Goal: Task Accomplishment & Management: Complete application form

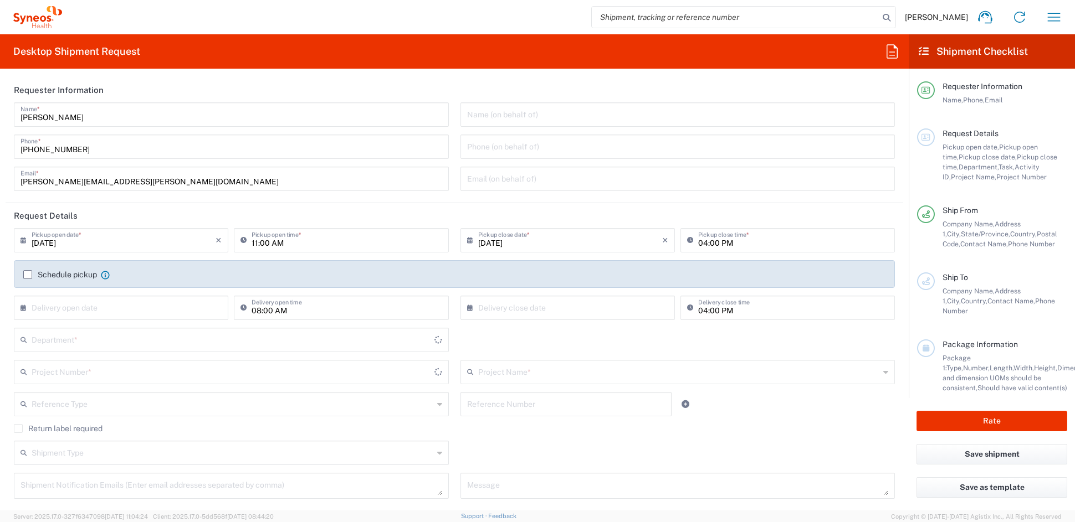
type input "[US_STATE]"
type input "[GEOGRAPHIC_DATA]"
type input "Syneos Health Communications-[GEOGRAPHIC_DATA] [GEOGRAPHIC_DATA]"
type input "6156"
click at [127, 183] on input "[PERSON_NAME][EMAIL_ADDRESS][PERSON_NAME][DOMAIN_NAME]" at bounding box center [231, 177] width 422 height 19
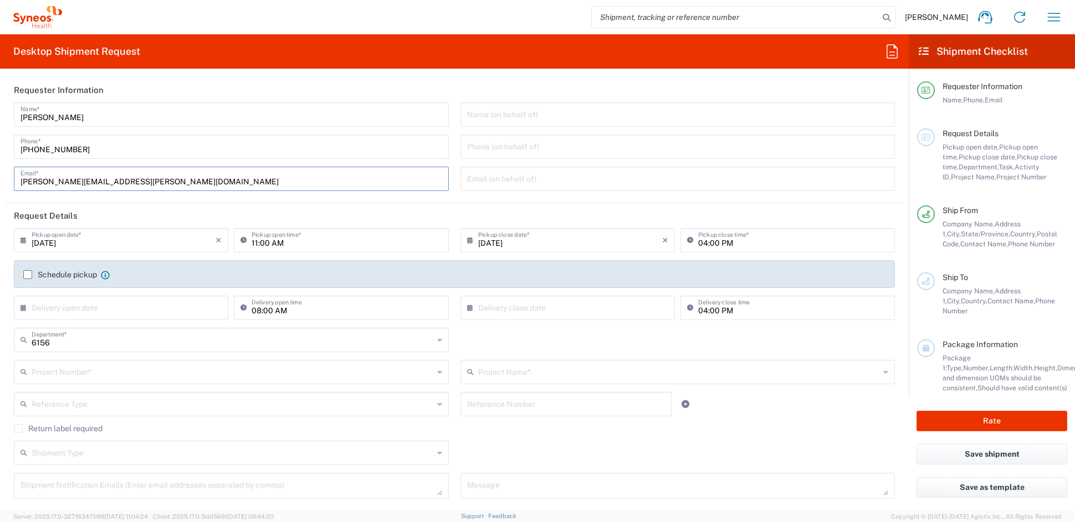
drag, startPoint x: 139, startPoint y: 181, endPoint x: -25, endPoint y: 177, distance: 164.5
click at [0, 177] on html "[PERSON_NAME] Home Shipment estimator Shipment tracking Desktop shipment reques…" at bounding box center [537, 261] width 1075 height 522
paste input "[PERSON_NAME].[PERSON_NAME]"
type input "[PERSON_NAME][EMAIL_ADDRESS][PERSON_NAME][DOMAIN_NAME]"
click at [96, 374] on input "text" at bounding box center [233, 371] width 402 height 19
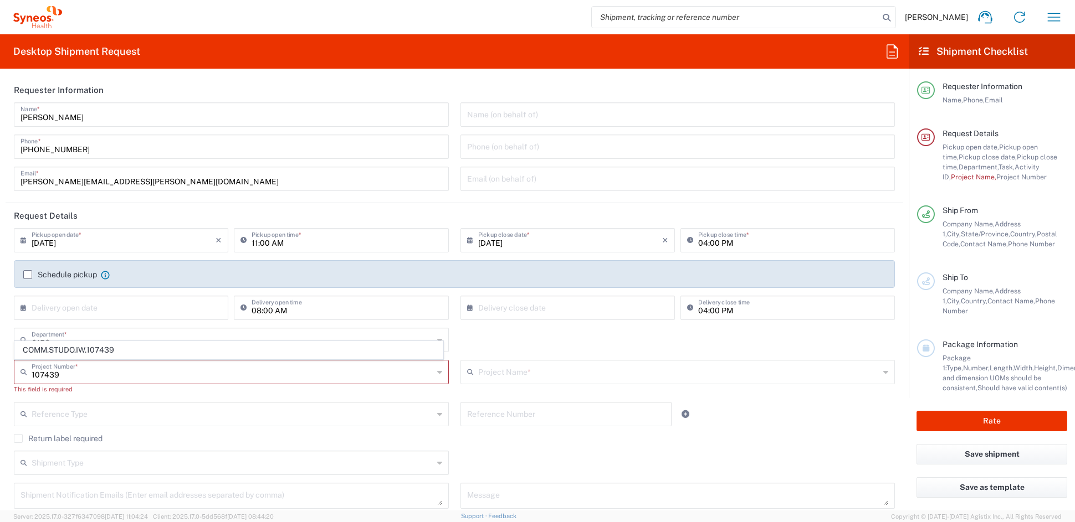
click at [124, 350] on span "COMM.STUDO.IW.107439" at bounding box center [229, 350] width 428 height 17
type input "COMM.STUDO.IW.107439"
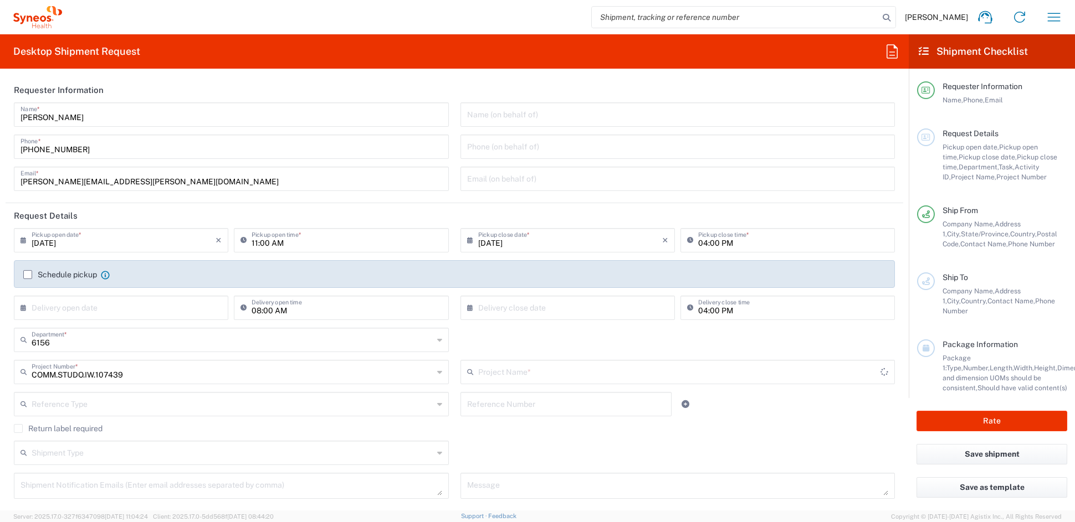
type input "Syneos.SYNEOSHLTH.24.107439"
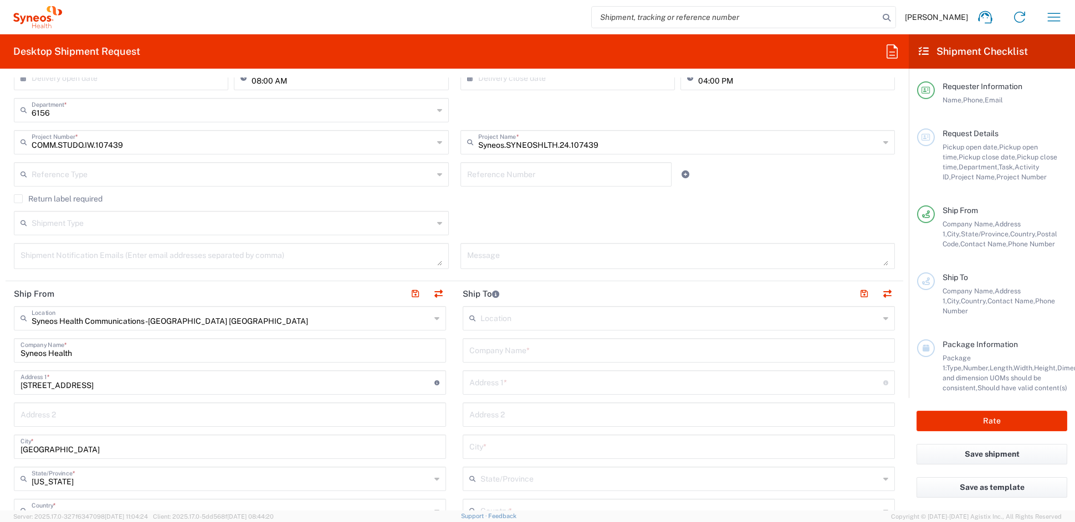
scroll to position [230, 0]
click at [49, 256] on textarea at bounding box center [231, 255] width 422 height 19
click at [533, 348] on input "text" at bounding box center [678, 349] width 419 height 19
paste input "G. [PERSON_NAME] Medicine Professional Corporation"
click at [608, 352] on input "G. [PERSON_NAME] Medicine Professional Corp" at bounding box center [678, 349] width 419 height 19
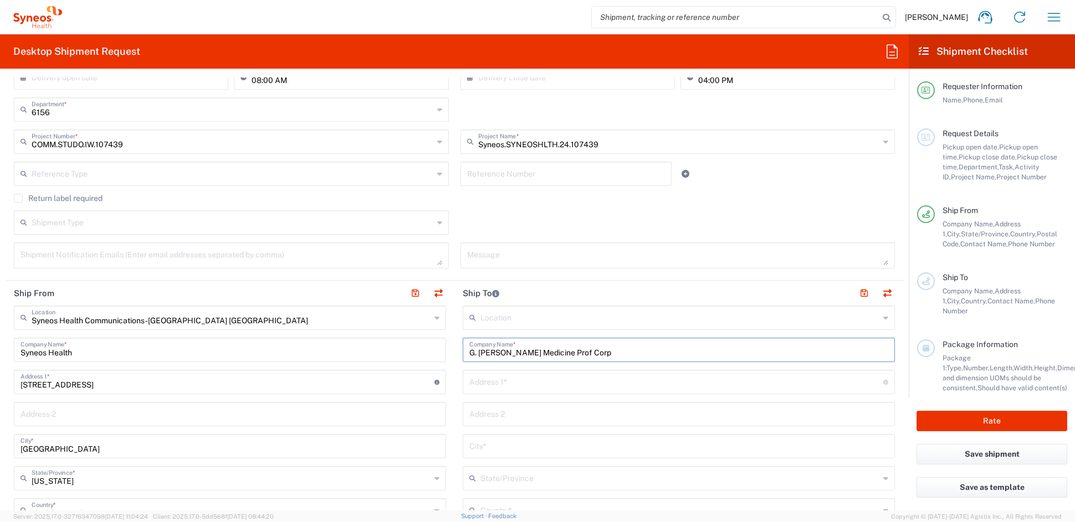
drag, startPoint x: 559, startPoint y: 352, endPoint x: 572, endPoint y: 352, distance: 12.7
click at [560, 352] on input "G. [PERSON_NAME] Medicine Prof Corp" at bounding box center [678, 349] width 419 height 19
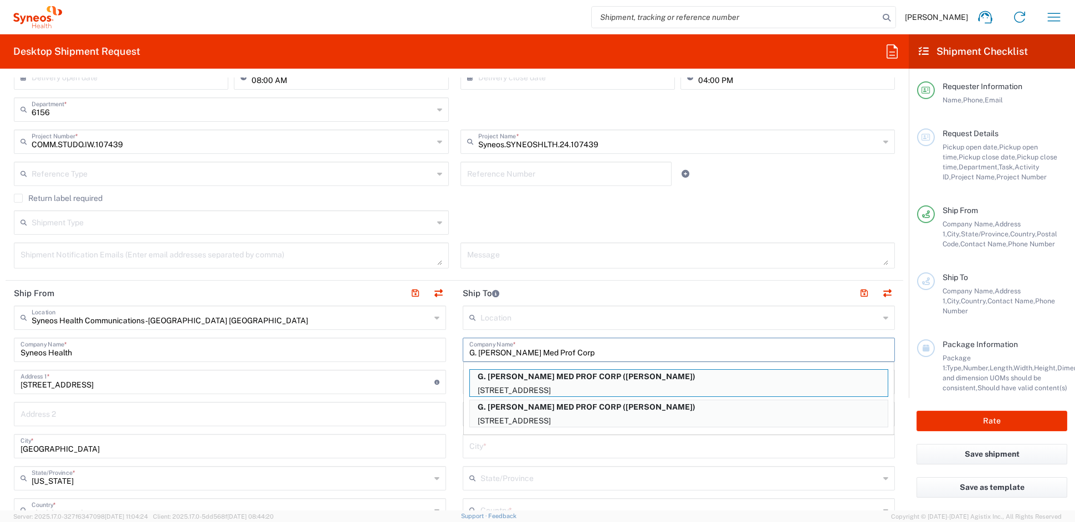
click at [588, 352] on input "G. [PERSON_NAME] Med Prof Corp" at bounding box center [678, 349] width 419 height 19
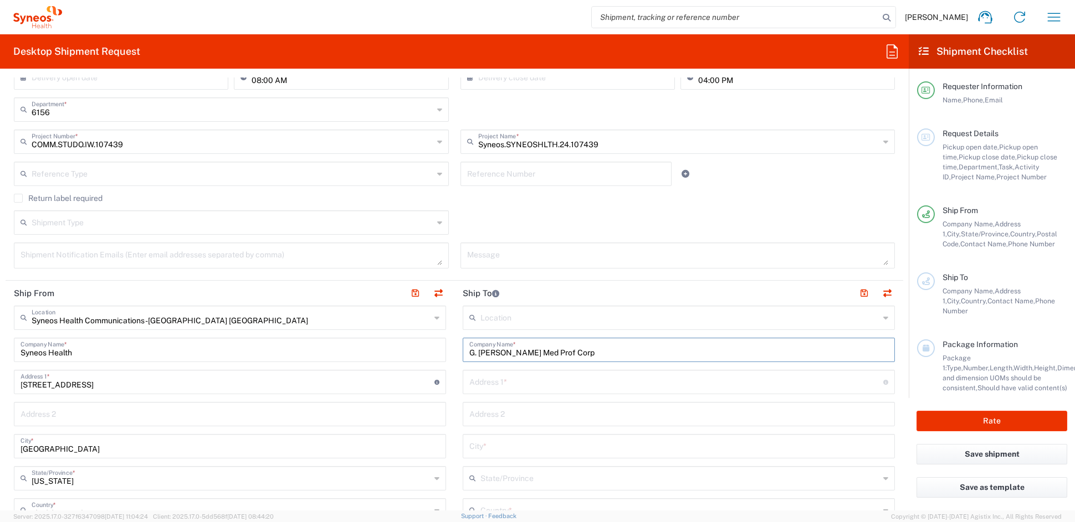
click at [543, 353] on input "G. [PERSON_NAME] Med Prof Corp" at bounding box center [678, 349] width 419 height 19
drag, startPoint x: 561, startPoint y: 351, endPoint x: 580, endPoint y: 353, distance: 19.5
click at [561, 351] on input "G. [PERSON_NAME]. Prof Corp" at bounding box center [678, 349] width 419 height 19
drag, startPoint x: 585, startPoint y: 353, endPoint x: 598, endPoint y: 356, distance: 12.6
click at [586, 353] on input "G. [PERSON_NAME]. Prof. Corp" at bounding box center [678, 349] width 419 height 19
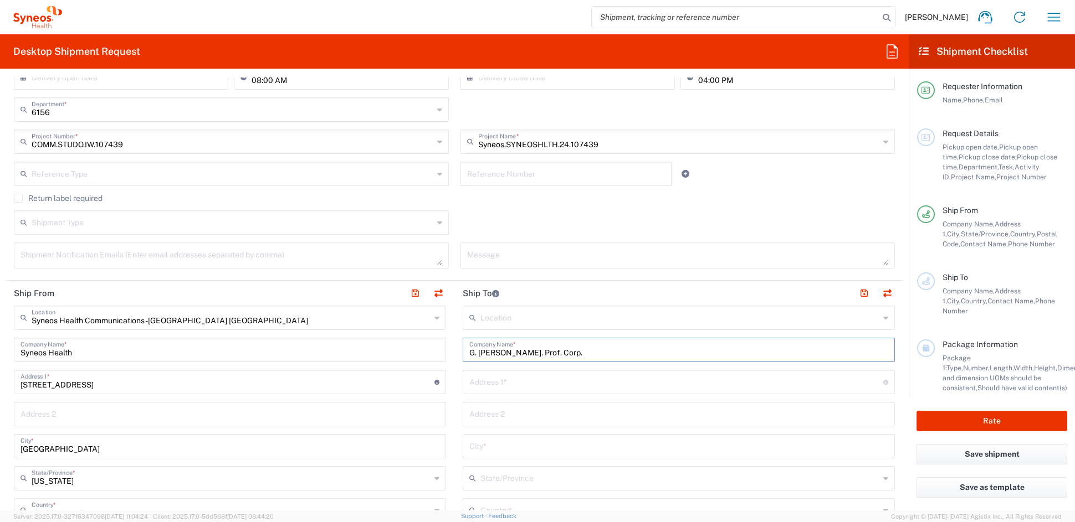
type input "G. [PERSON_NAME]. Prof. Corp."
click at [521, 382] on input "text" at bounding box center [676, 381] width 414 height 19
paste input "[STREET_ADDRESS]"
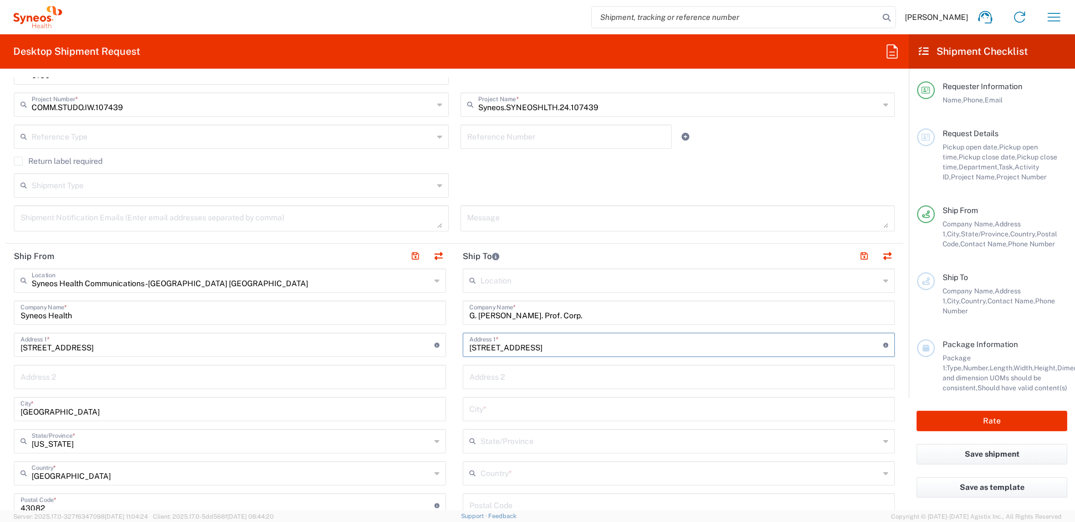
scroll to position [272, 0]
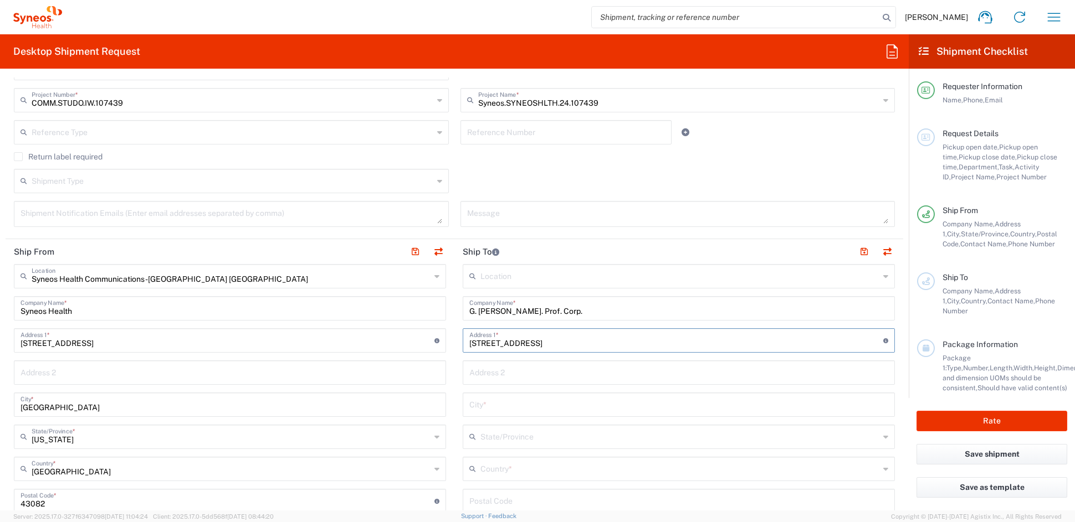
drag, startPoint x: 577, startPoint y: 343, endPoint x: 543, endPoint y: 342, distance: 33.8
click at [537, 342] on input "[STREET_ADDRESS]" at bounding box center [676, 339] width 414 height 19
type input "[STREET_ADDRESS]"
click at [510, 376] on input "text" at bounding box center [678, 371] width 419 height 19
paste input "Unit 303"
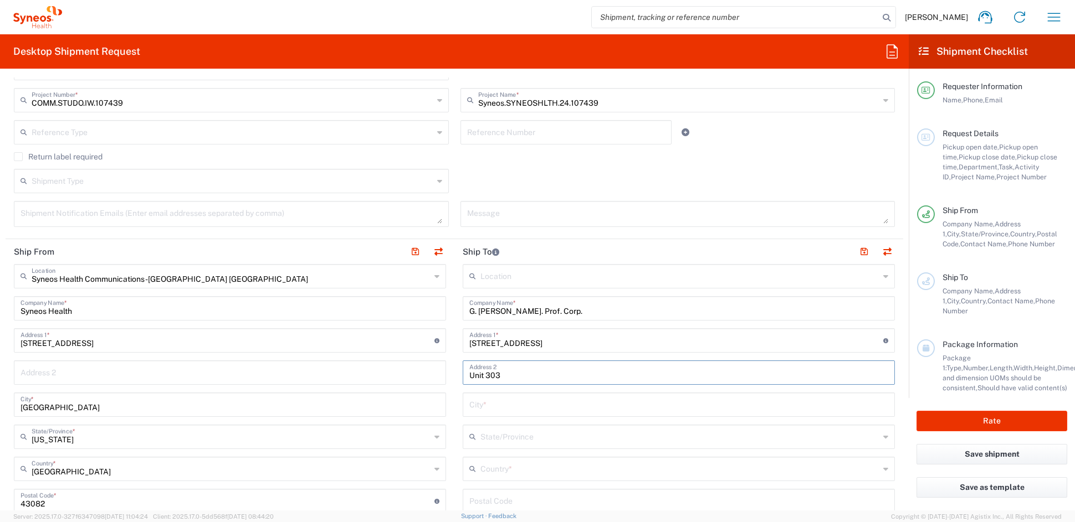
drag, startPoint x: 471, startPoint y: 374, endPoint x: 480, endPoint y: 374, distance: 9.4
click at [471, 374] on input "Unit 303" at bounding box center [678, 371] width 419 height 19
type input "Unit 303"
drag, startPoint x: 467, startPoint y: 343, endPoint x: 480, endPoint y: 341, distance: 12.9
click at [469, 343] on input "[STREET_ADDRESS]" at bounding box center [676, 339] width 414 height 19
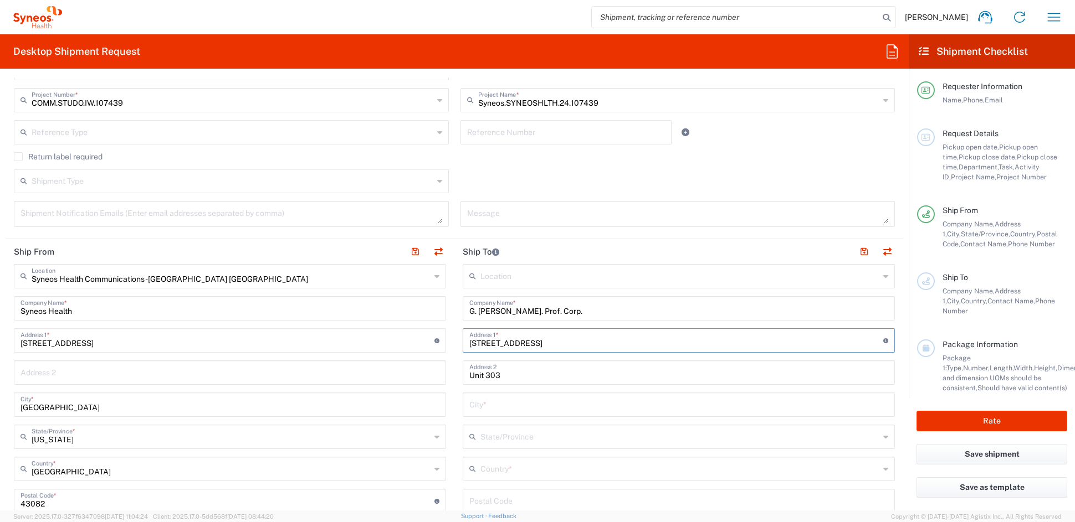
click at [505, 405] on input "text" at bounding box center [678, 403] width 419 height 19
paste input "[GEOGRAPHIC_DATA]"
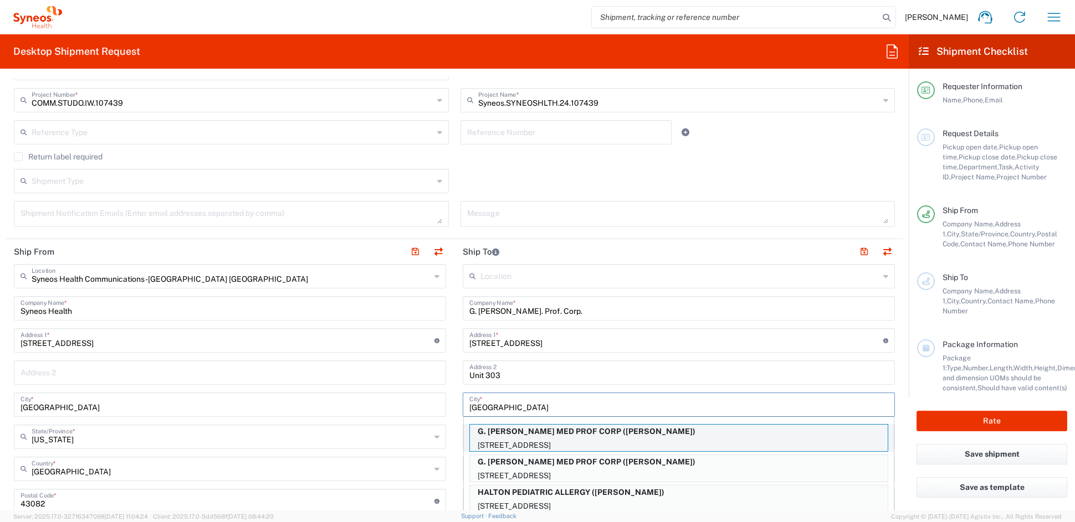
type input "[GEOGRAPHIC_DATA]"
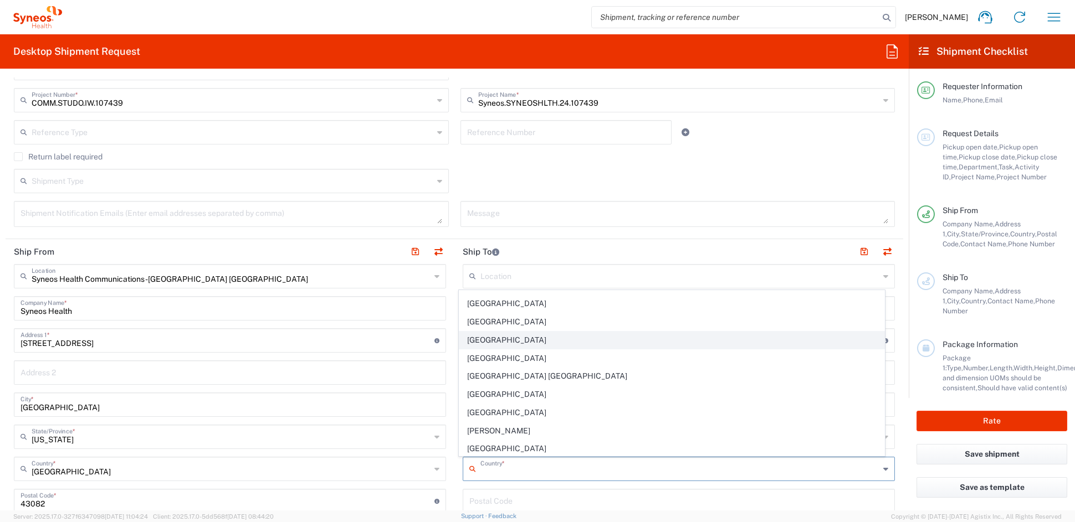
scroll to position [666, 0]
click at [484, 347] on span "[GEOGRAPHIC_DATA]" at bounding box center [671, 341] width 425 height 17
type input "[GEOGRAPHIC_DATA]"
type input "Sender/Shipper"
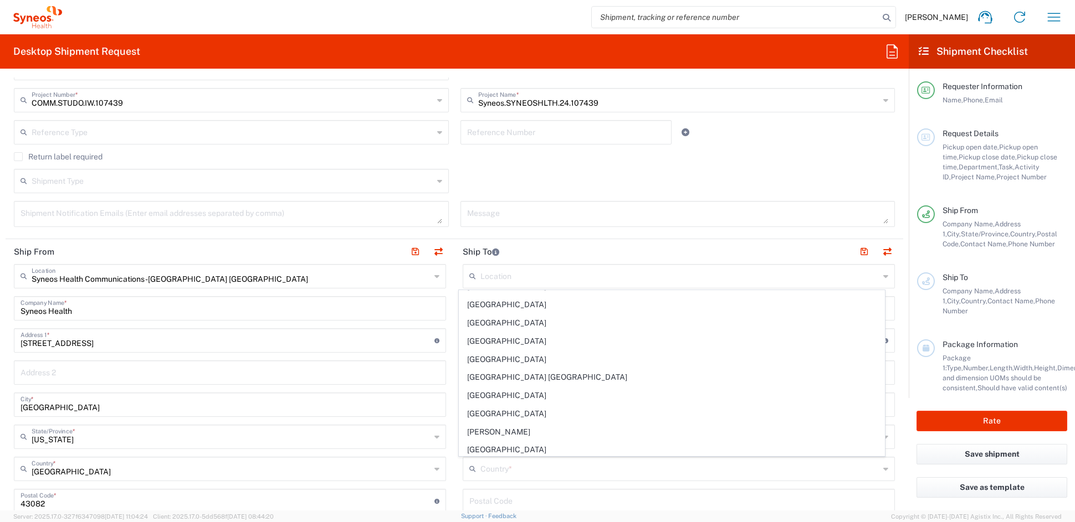
type input "Delivery Duty Paid"
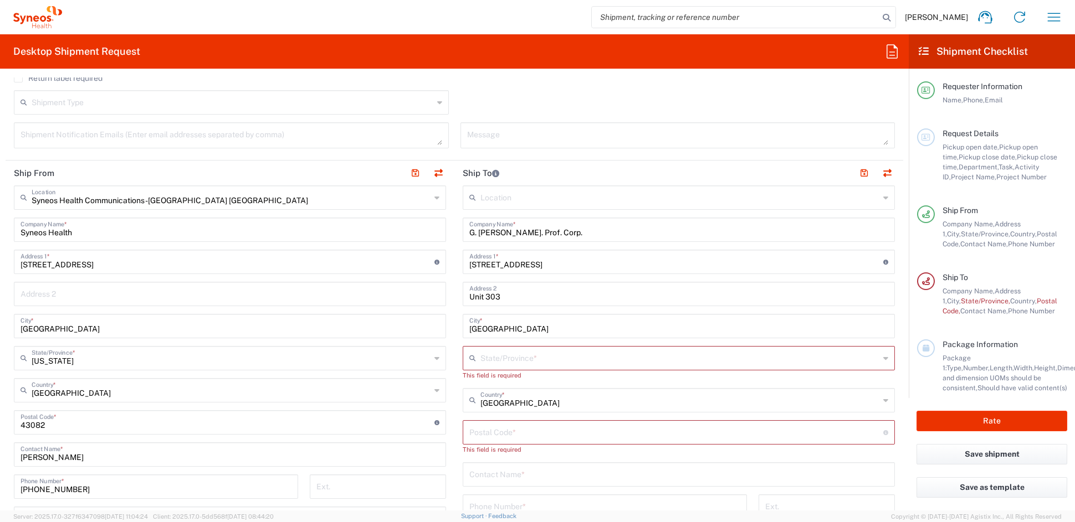
scroll to position [350, 0]
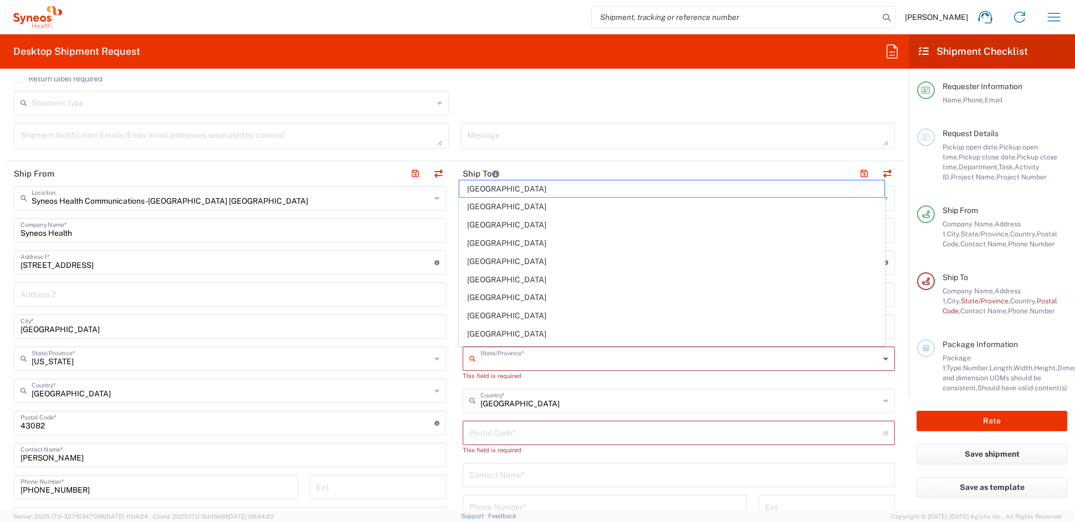
click at [493, 358] on input "text" at bounding box center [679, 357] width 399 height 19
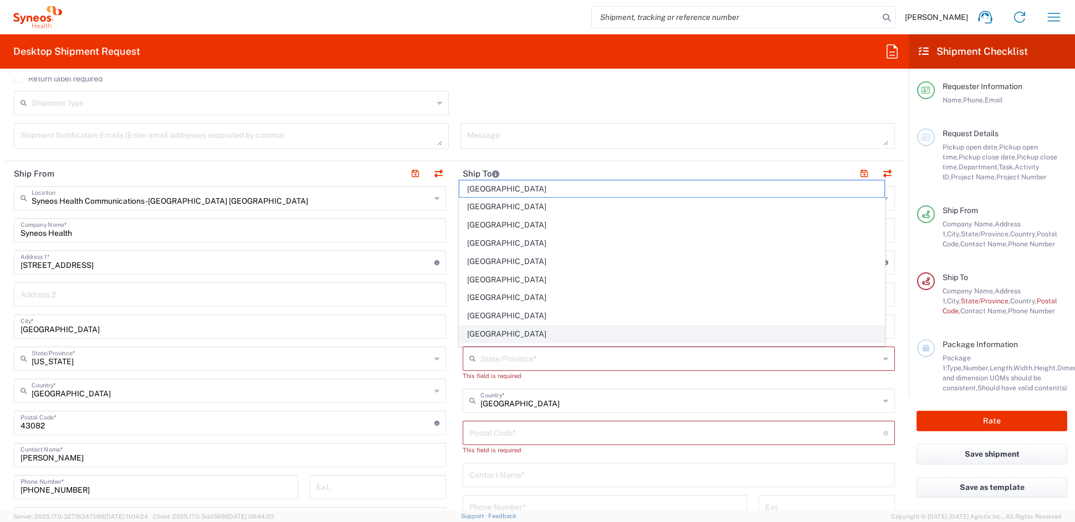
click at [485, 334] on span "[GEOGRAPHIC_DATA]" at bounding box center [671, 334] width 425 height 17
type input "[GEOGRAPHIC_DATA]"
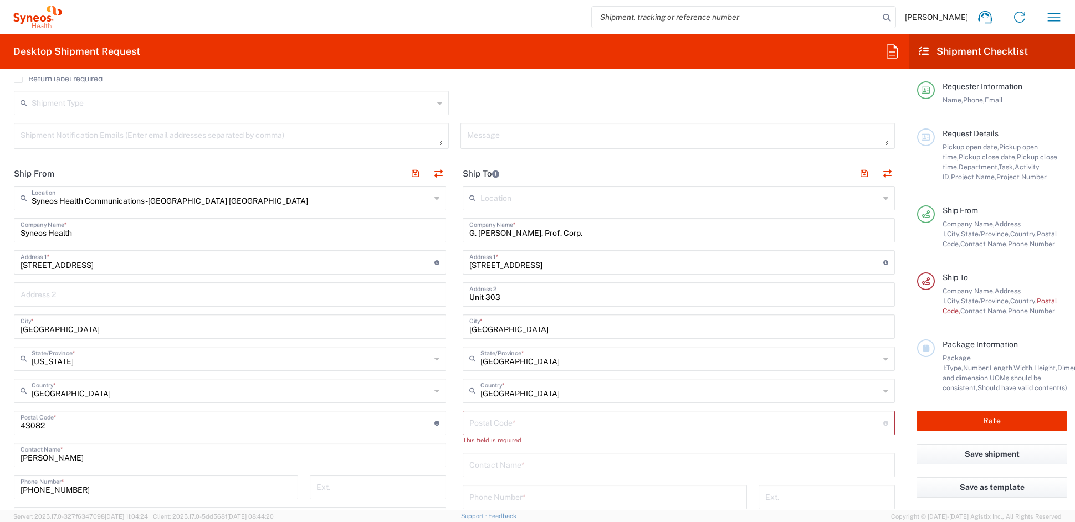
click at [523, 423] on input "undefined" at bounding box center [676, 422] width 414 height 19
drag, startPoint x: 523, startPoint y: 423, endPoint x: 517, endPoint y: 423, distance: 6.1
click at [520, 423] on input "undefined" at bounding box center [676, 422] width 414 height 19
paste input "L7N 3V2"
type input "L7N 3V2"
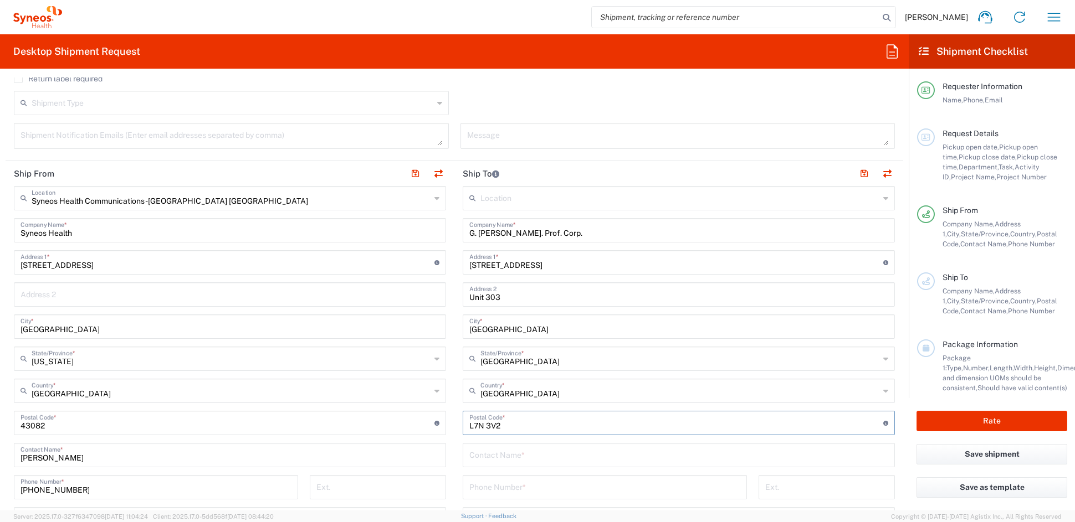
click at [490, 458] on input "text" at bounding box center [678, 454] width 419 height 19
paste input "[PERSON_NAME]"
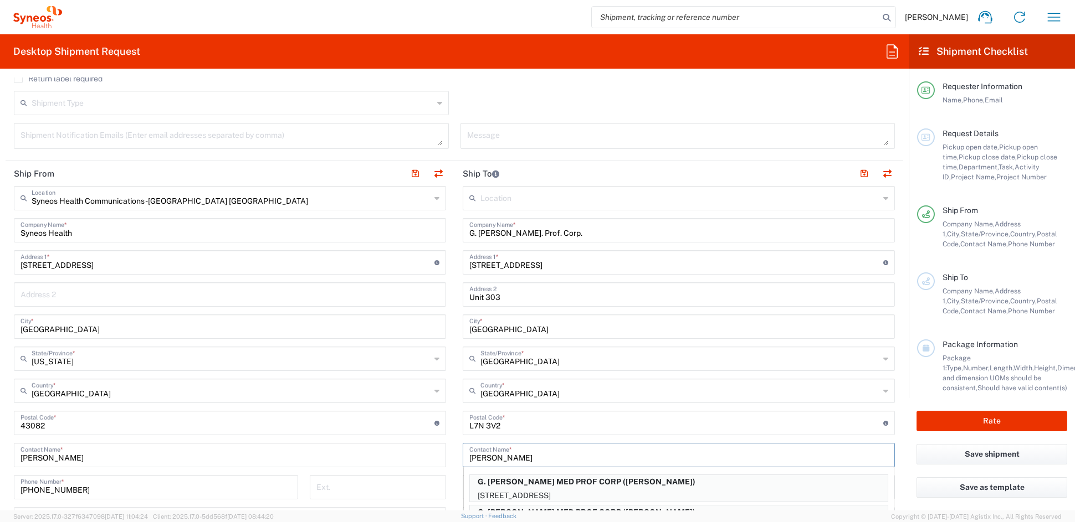
paste input "Jansz"
type input "[PERSON_NAME]"
paste input "9056813030"
type input "9056813030"
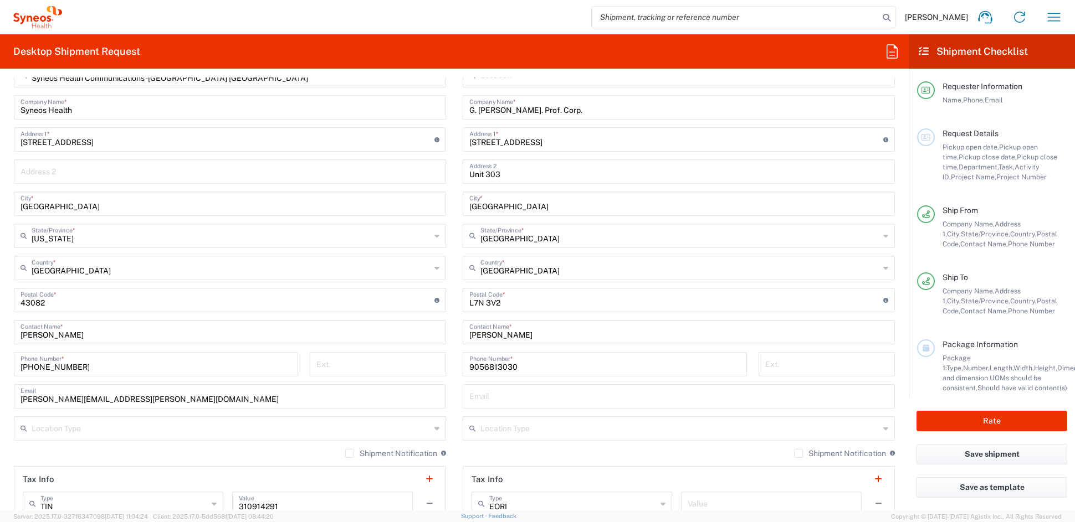
scroll to position [474, 0]
click at [517, 397] on input "text" at bounding box center [678, 394] width 419 height 19
paste input "[EMAIL_ADDRESS][DOMAIN_NAME]"
type input "[EMAIL_ADDRESS][DOMAIN_NAME]"
click at [497, 429] on input "text" at bounding box center [679, 426] width 399 height 19
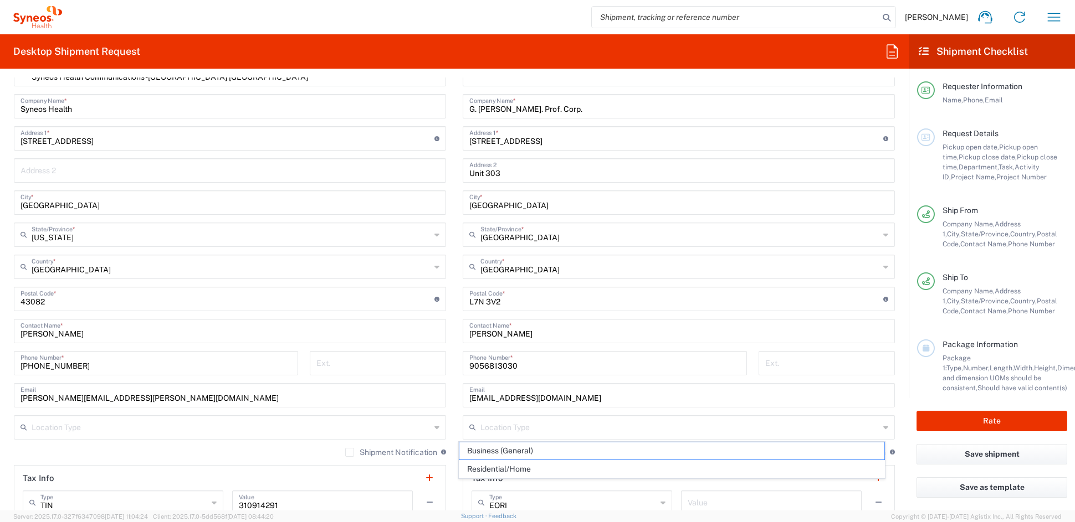
drag, startPoint x: 491, startPoint y: 450, endPoint x: 497, endPoint y: 449, distance: 6.3
click at [492, 449] on span "Business (General)" at bounding box center [671, 451] width 425 height 17
type input "Business (General)"
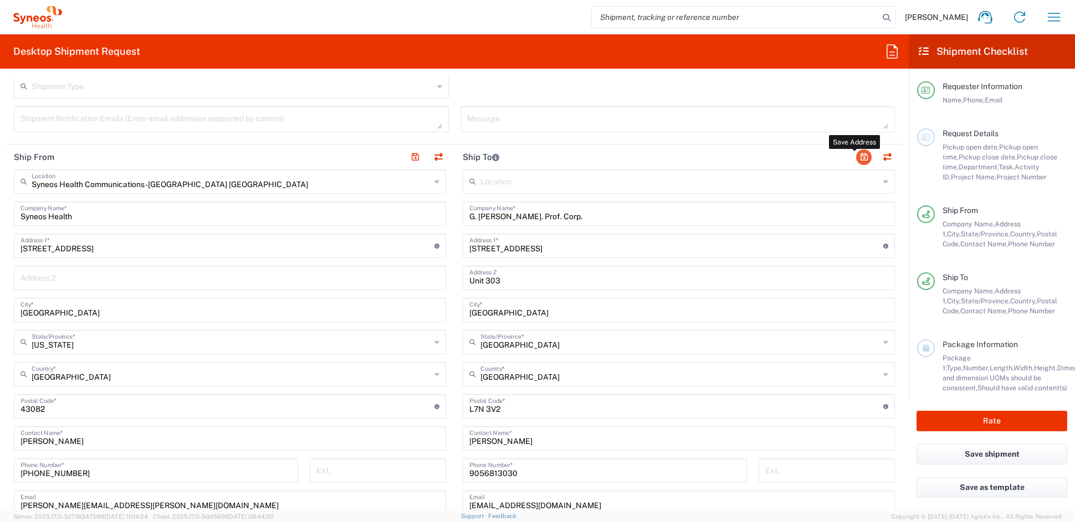
click at [856, 152] on button "button" at bounding box center [864, 158] width 16 height 16
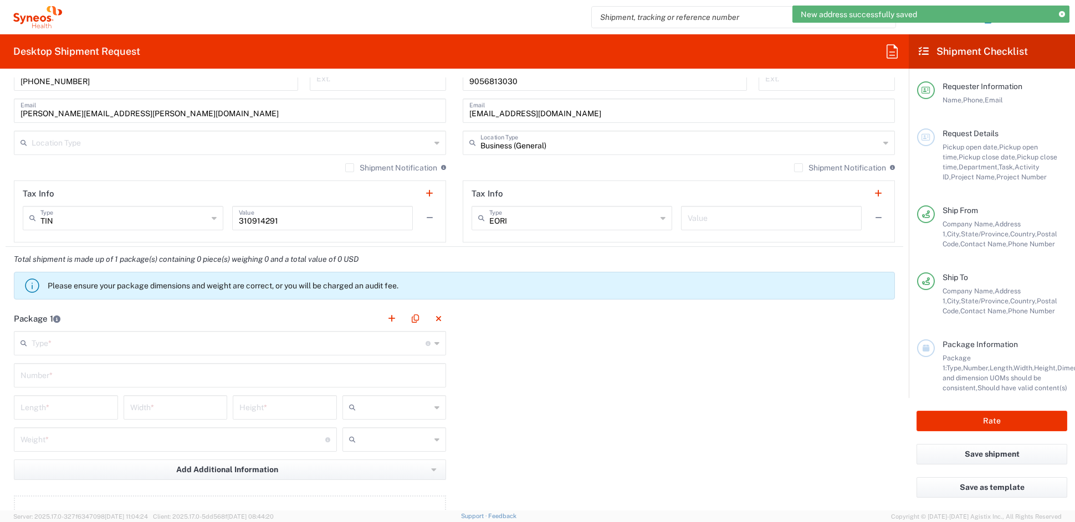
scroll to position [761, 0]
click at [734, 219] on input "text" at bounding box center [770, 215] width 167 height 19
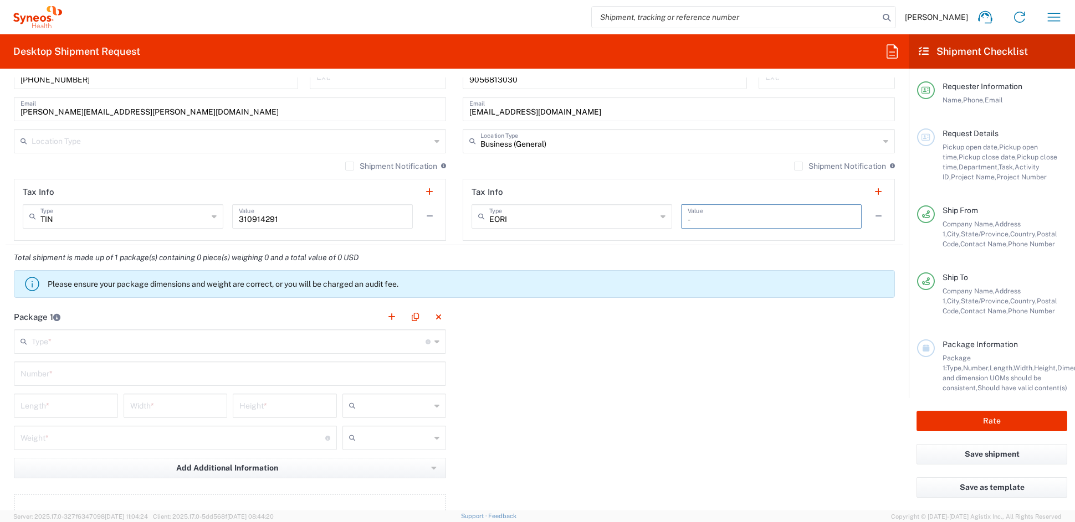
type input "-"
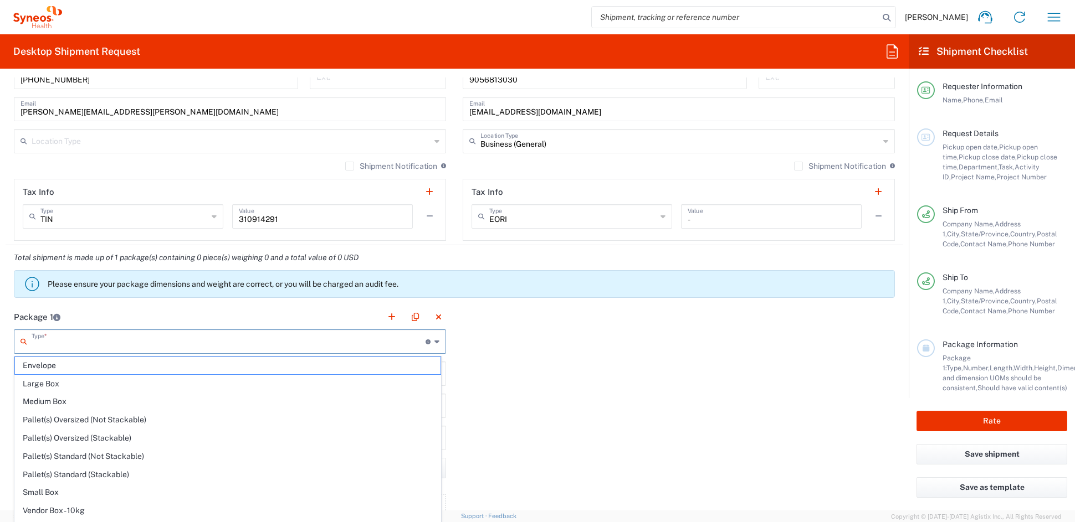
click at [90, 345] on input "text" at bounding box center [229, 340] width 394 height 19
click at [54, 492] on span "Small Box" at bounding box center [227, 492] width 425 height 17
type input "Small Box"
type input "12.25"
type input "11"
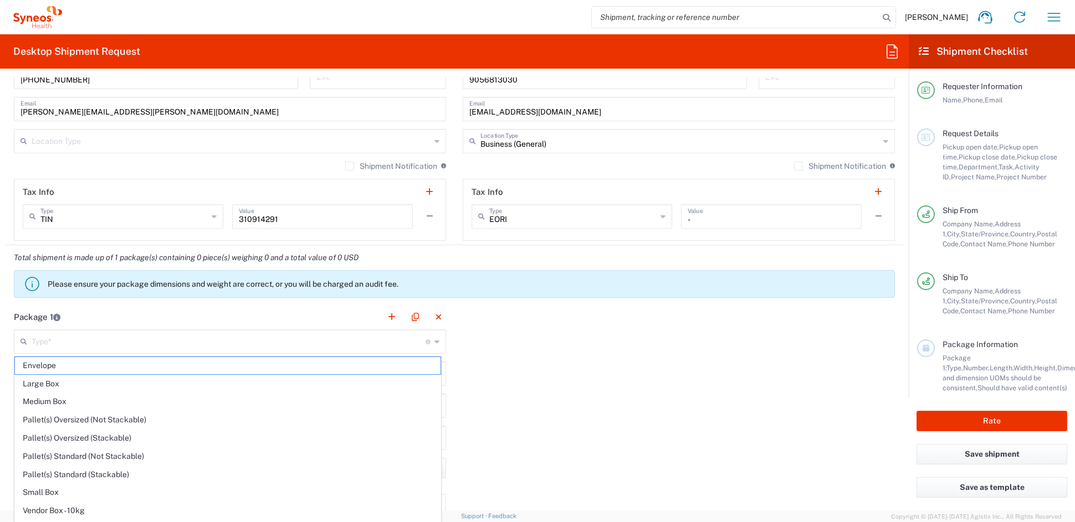
type input "1.5"
type input "in"
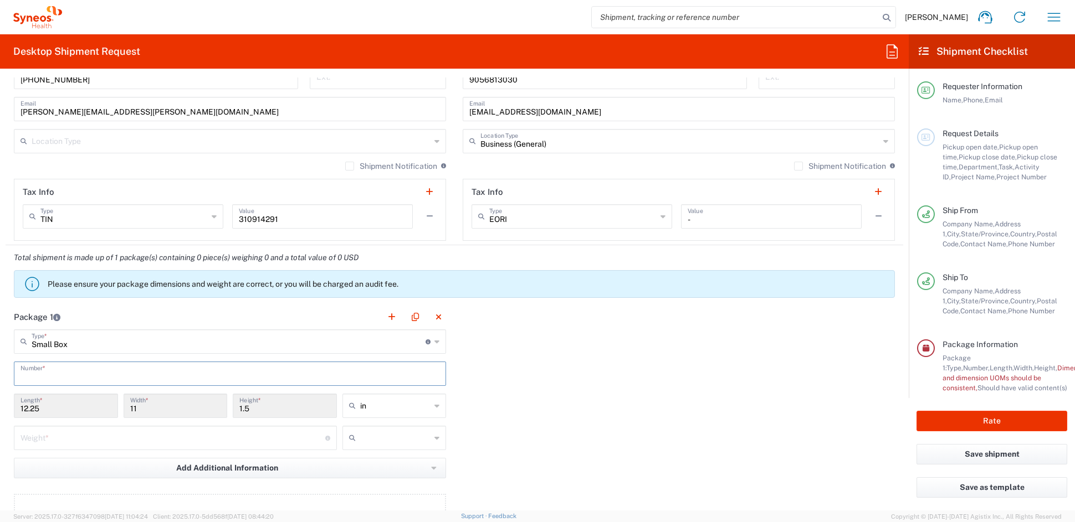
click at [55, 371] on input "text" at bounding box center [229, 372] width 419 height 19
type input "1"
click at [59, 442] on input "number" at bounding box center [172, 437] width 305 height 19
type input "2"
drag, startPoint x: 367, startPoint y: 485, endPoint x: 356, endPoint y: 481, distance: 11.2
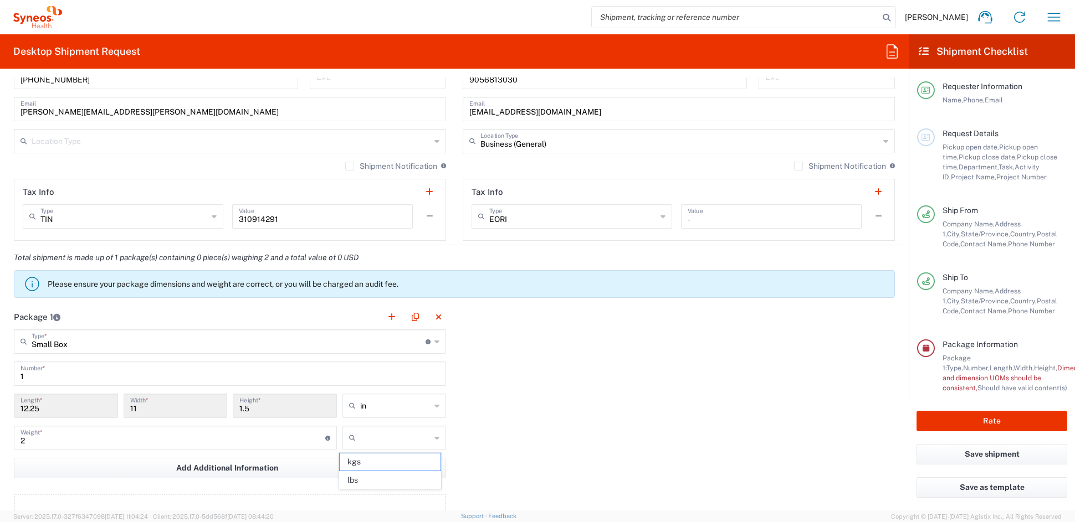
click at [366, 485] on span "lbs" at bounding box center [390, 480] width 100 height 17
type input "lbs"
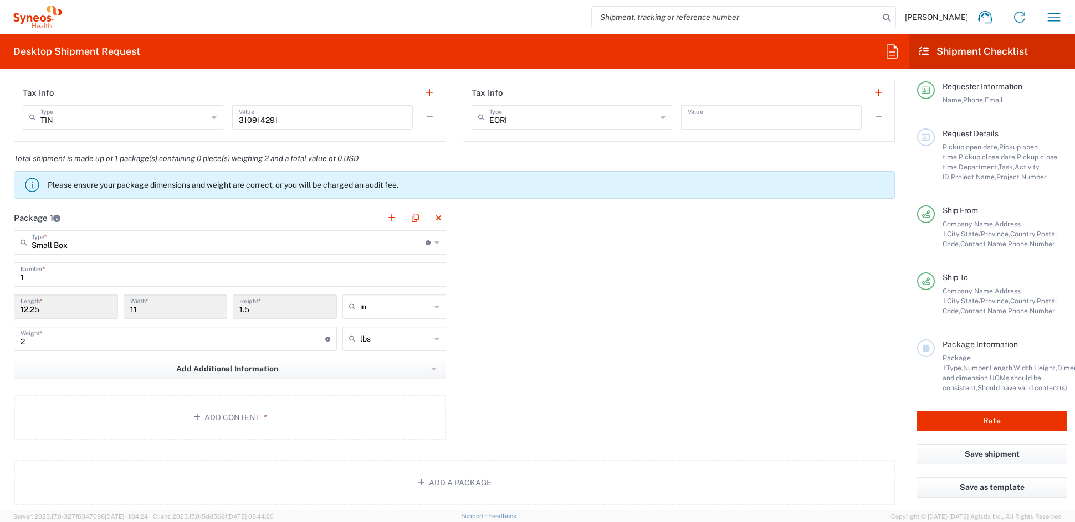
scroll to position [878, 0]
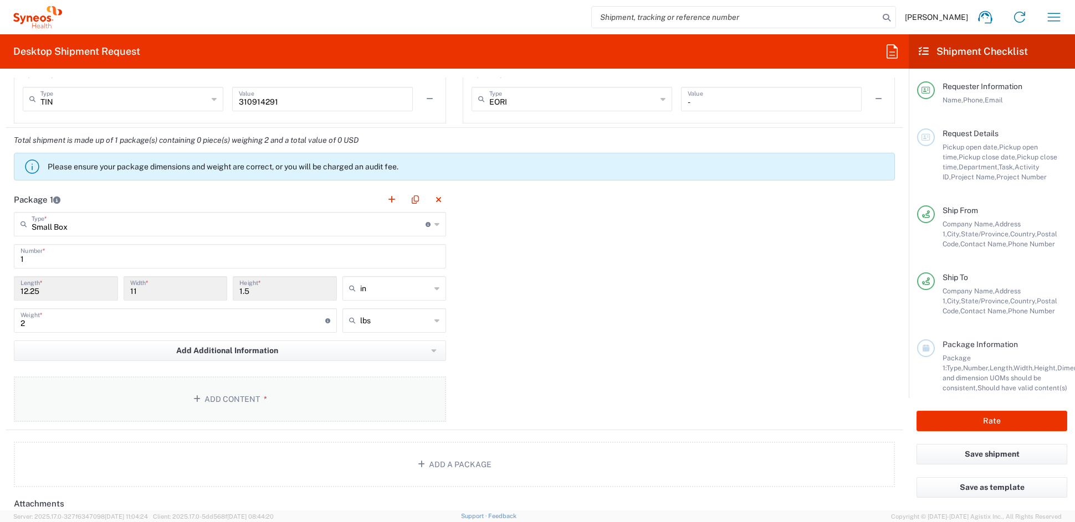
click at [229, 401] on button "Add Content *" at bounding box center [230, 399] width 432 height 45
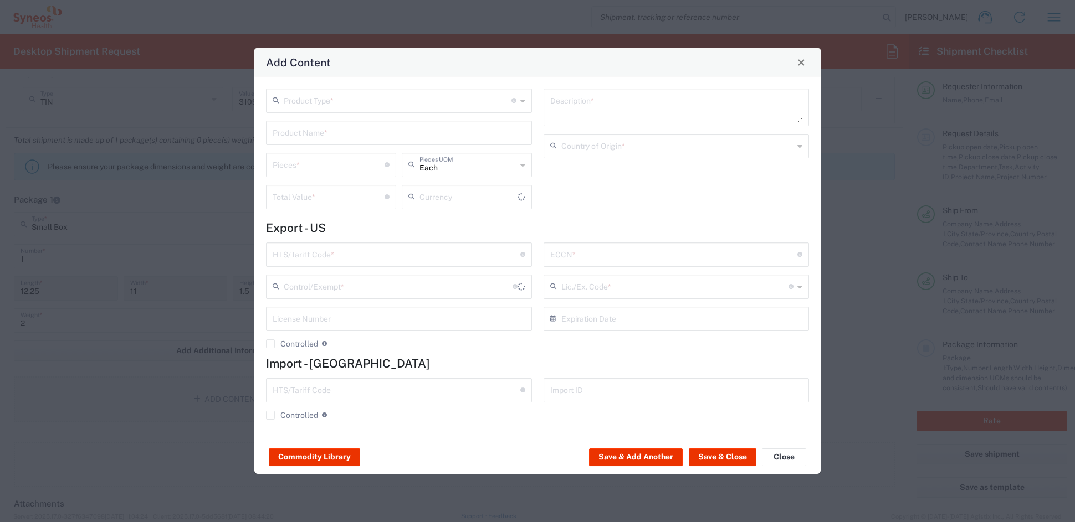
type input "US Dollar"
click at [322, 102] on input "text" at bounding box center [398, 99] width 228 height 19
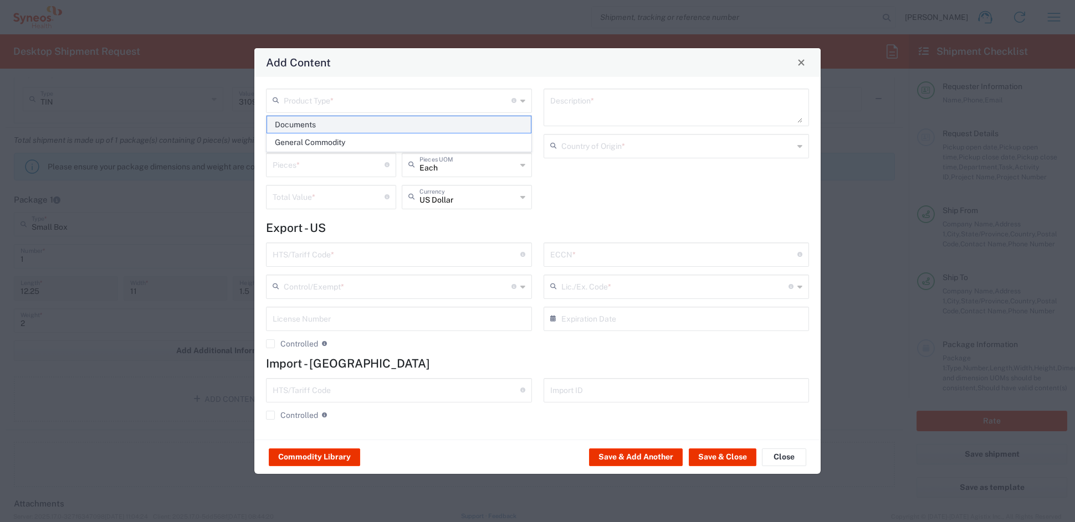
click at [317, 125] on span "Documents" at bounding box center [398, 124] width 263 height 17
type input "Documents"
type input "1"
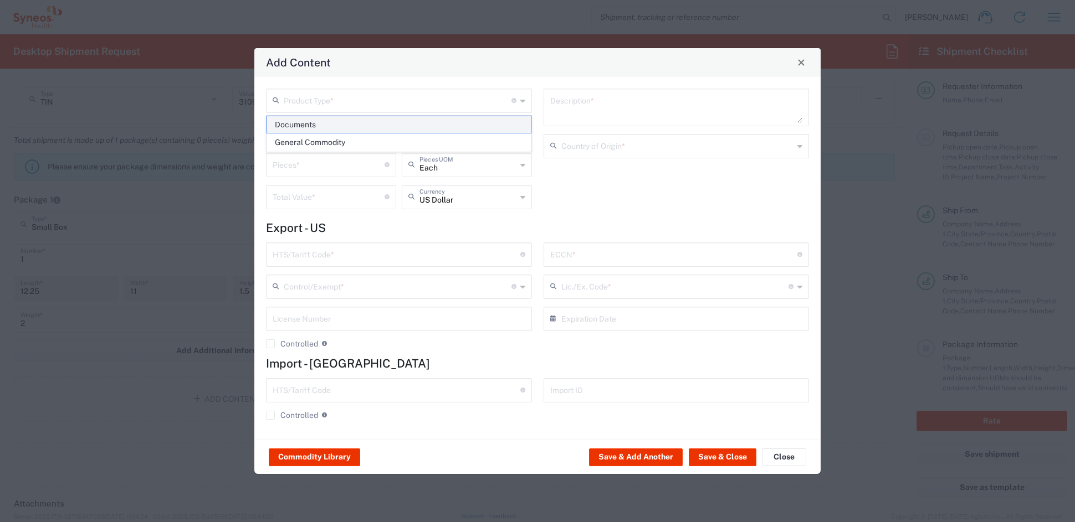
type textarea "Documents"
type input "[GEOGRAPHIC_DATA]"
type input "0000.00.0000"
type input "FTR Exemption"
type input "0000"
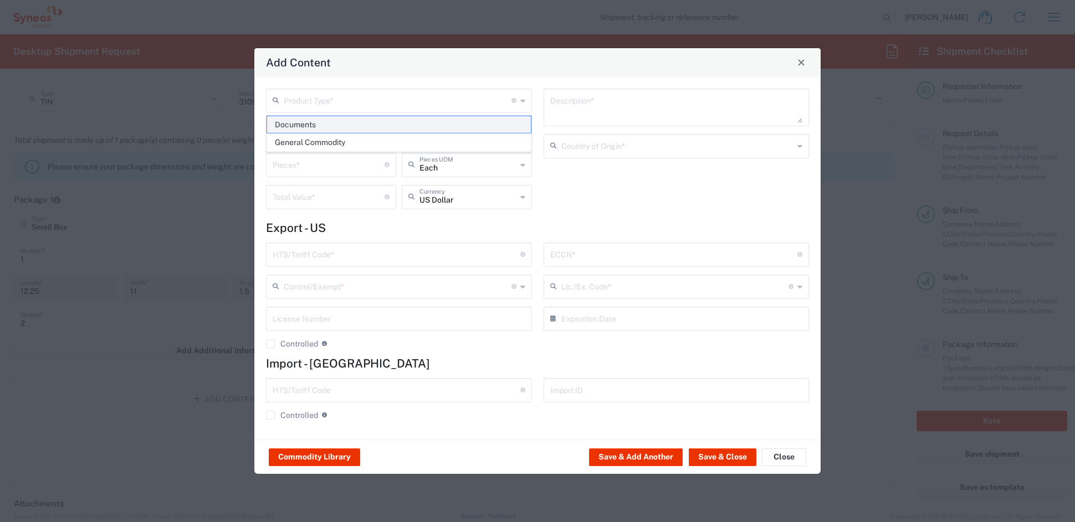
type input "0000.00.0000"
type input "30.36"
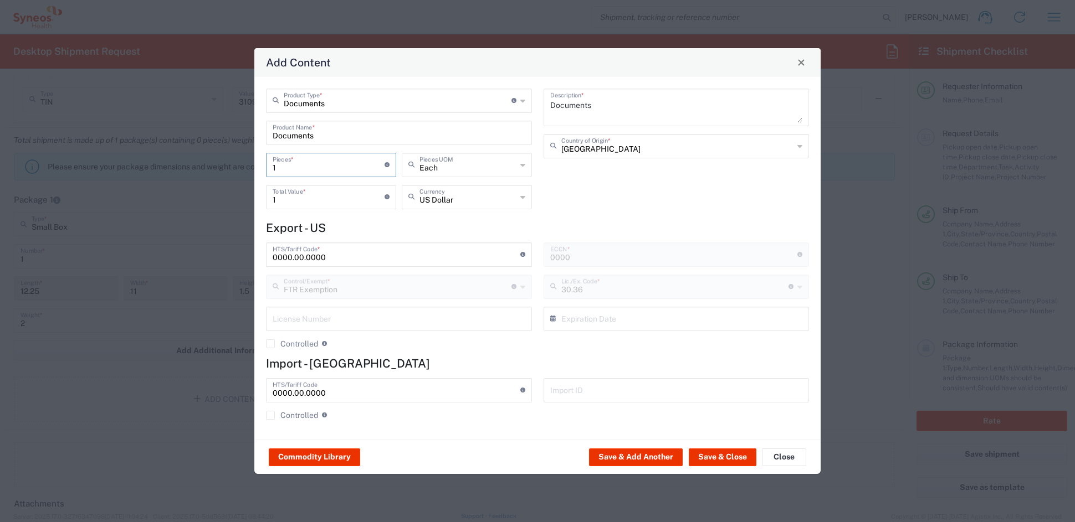
drag, startPoint x: 297, startPoint y: 164, endPoint x: 249, endPoint y: 164, distance: 48.2
click at [249, 164] on div "Add Content Documents Product Type * Document: Paper document generated interna…" at bounding box center [537, 261] width 1075 height 522
type input "34"
type input "3"
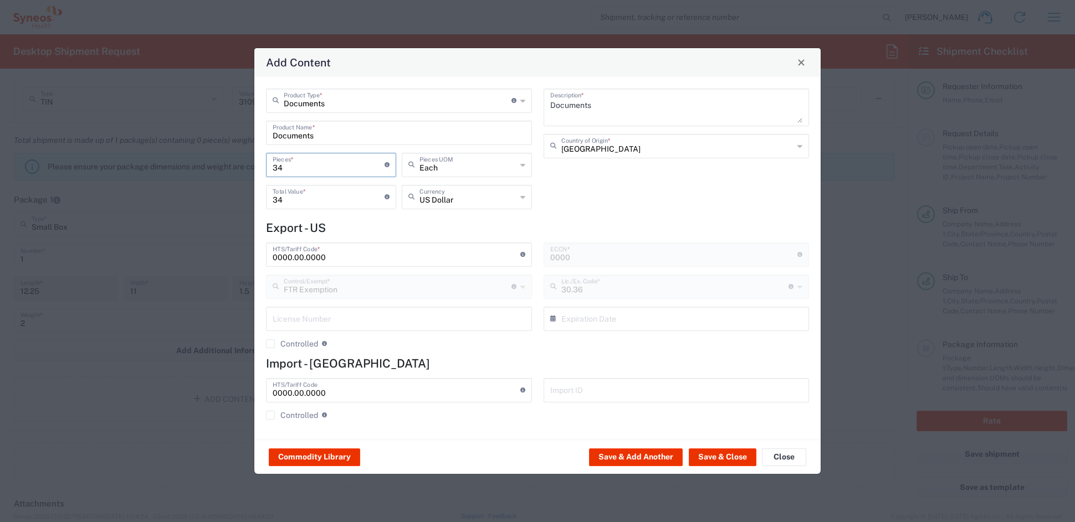
type input "3"
type input "4"
type input "12"
type input "4"
drag, startPoint x: 285, startPoint y: 202, endPoint x: 225, endPoint y: 202, distance: 59.8
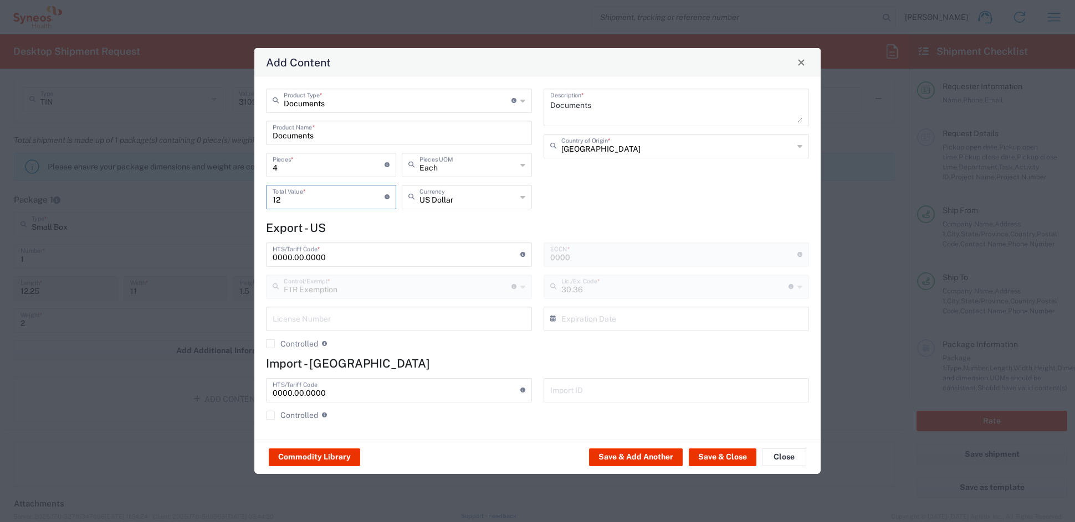
click at [227, 201] on div "Add Content Documents Product Type * Document: Paper document generated interna…" at bounding box center [537, 261] width 1075 height 522
type input "15"
click at [717, 458] on button "Save & Close" at bounding box center [723, 458] width 68 height 18
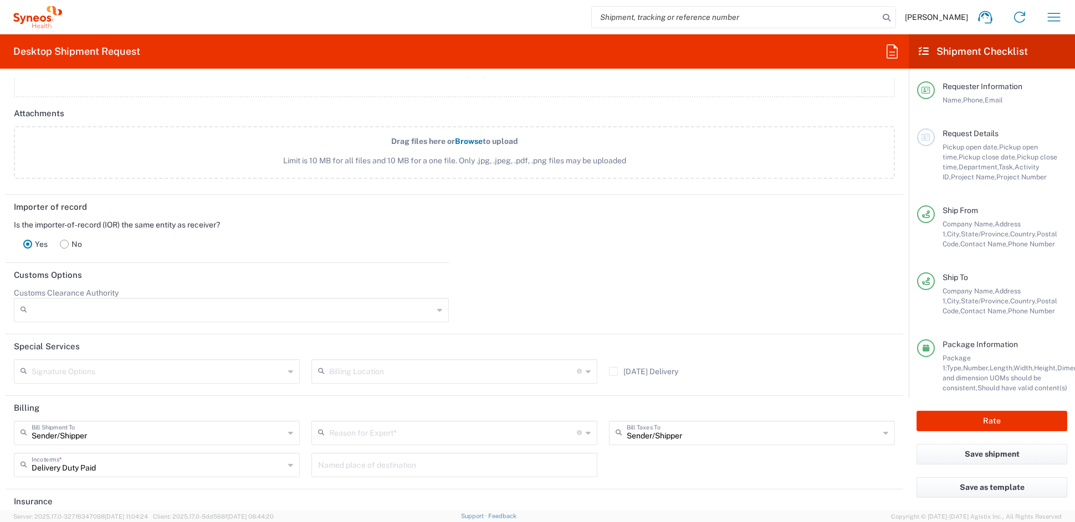
scroll to position [1381, 0]
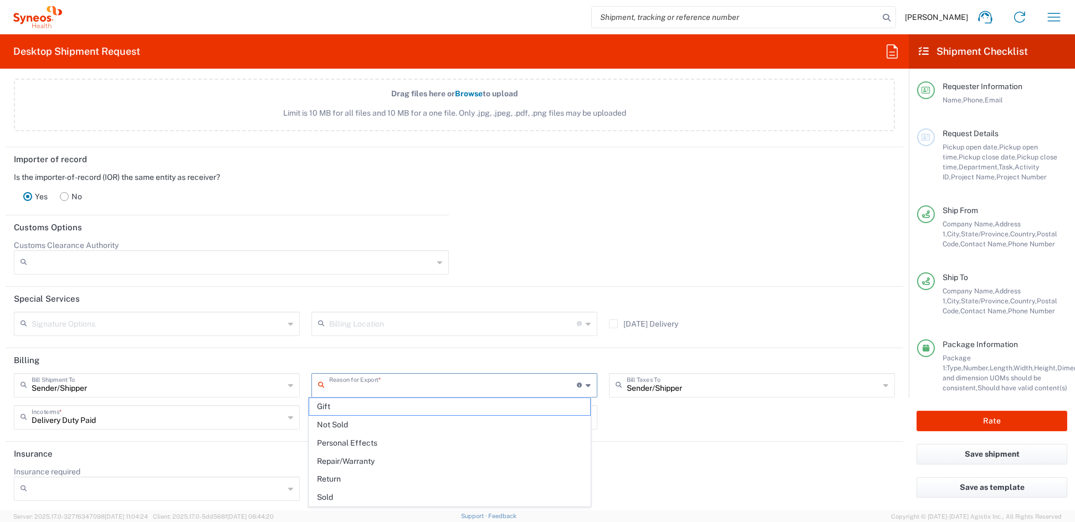
click at [380, 383] on input "text" at bounding box center [453, 384] width 248 height 19
click at [348, 495] on span "Sold" at bounding box center [449, 497] width 280 height 17
type input "Sold"
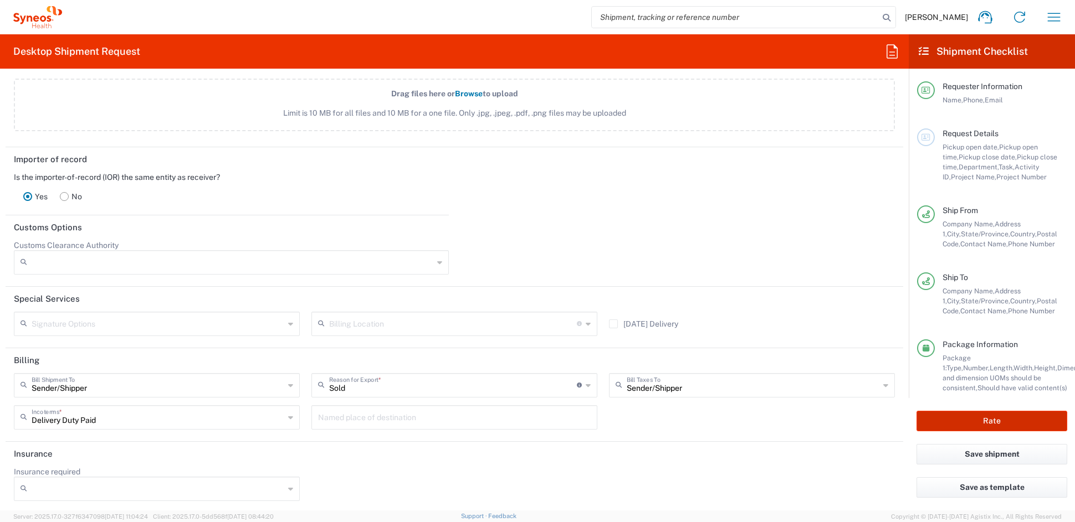
click at [996, 419] on button "Rate" at bounding box center [991, 421] width 151 height 20
type input "COMM.STUDO.IW.107439"
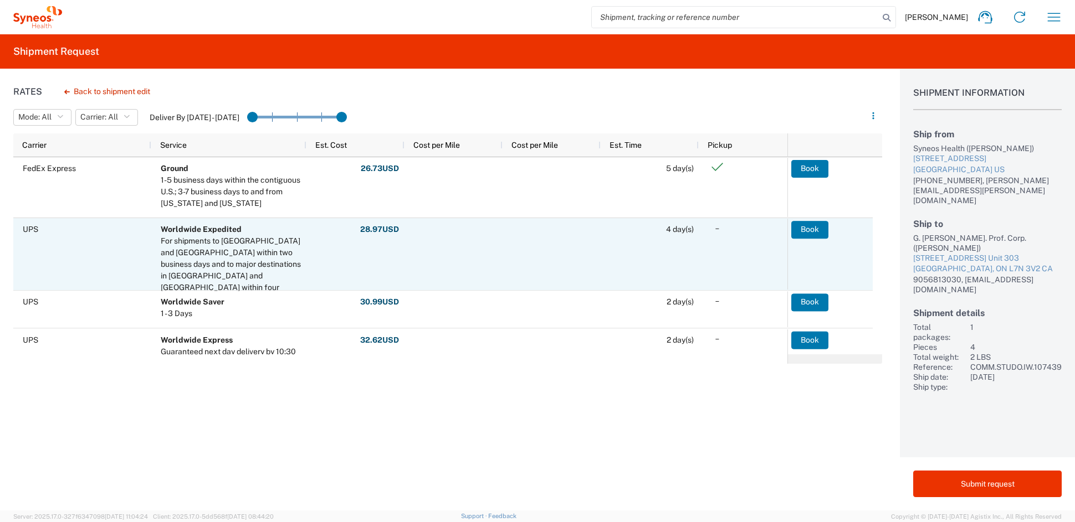
scroll to position [10, 0]
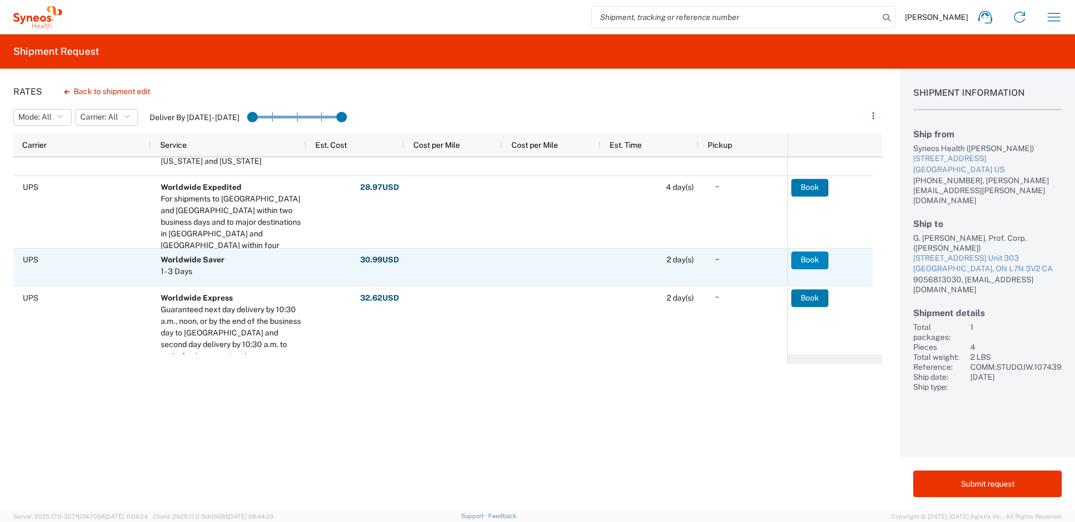
click at [806, 260] on button "Book" at bounding box center [809, 260] width 37 height 18
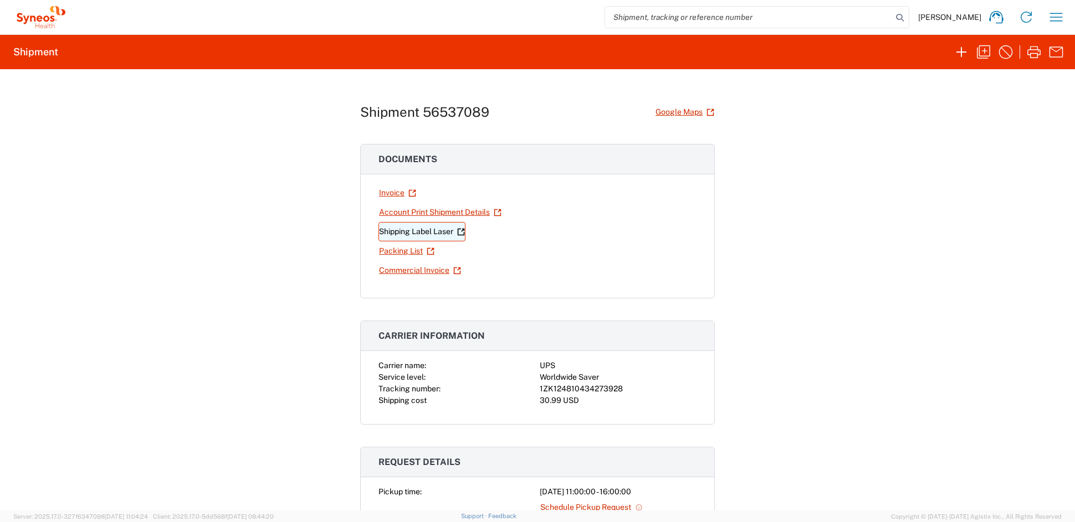
click at [408, 234] on link "Shipping Label Laser" at bounding box center [421, 231] width 87 height 19
